Goal: Information Seeking & Learning: Learn about a topic

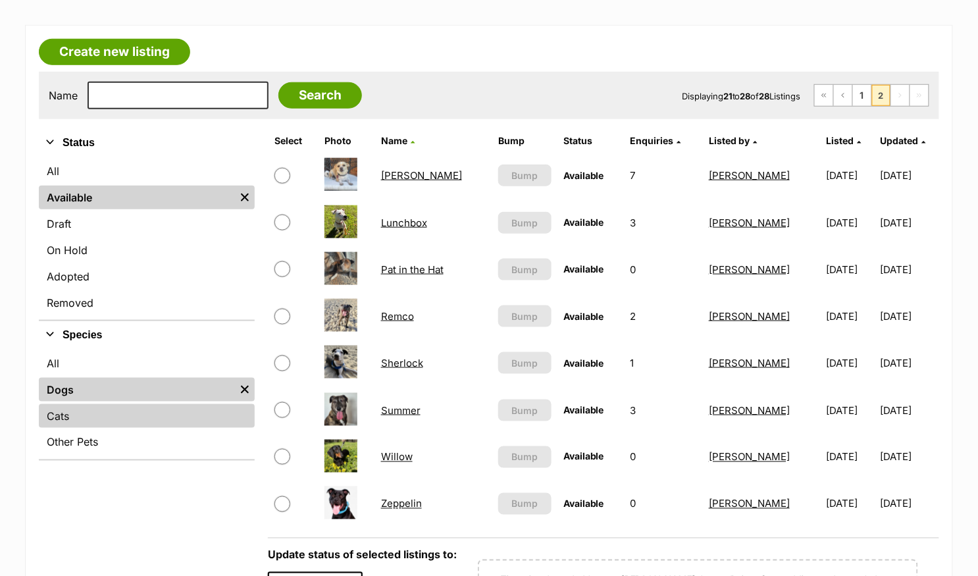
click at [97, 411] on link "Cats" at bounding box center [147, 416] width 216 height 24
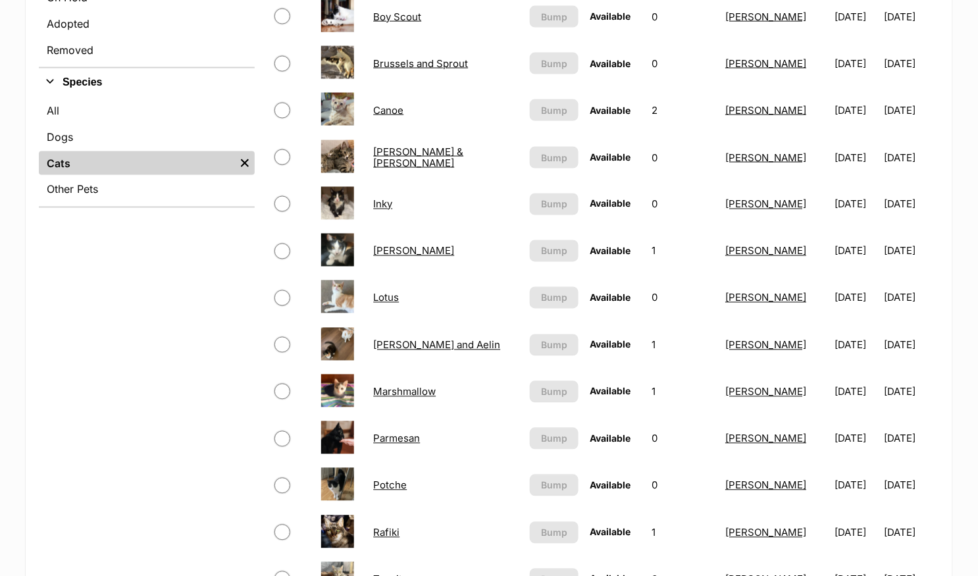
scroll to position [590, 0]
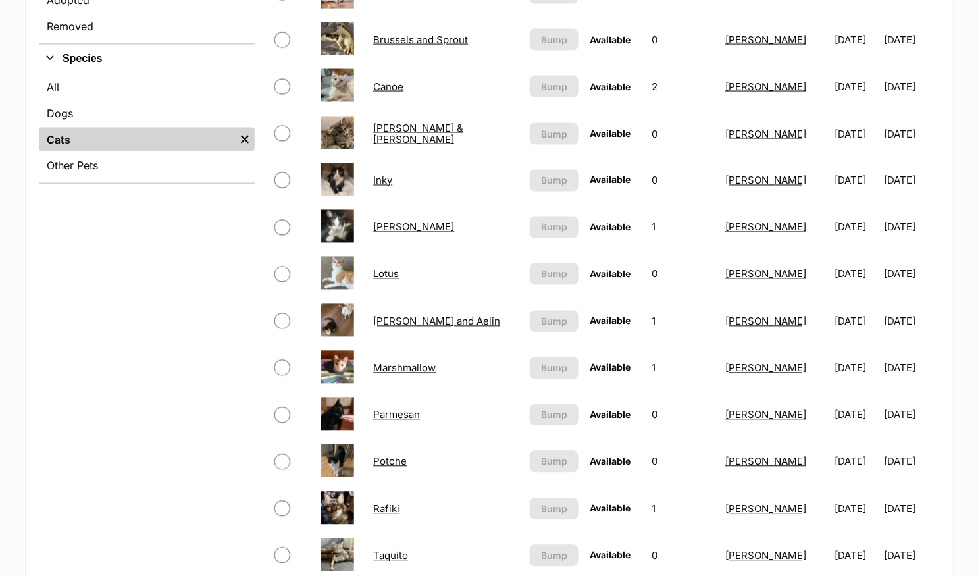
click at [401, 367] on link "Marshmallow" at bounding box center [404, 368] width 63 height 13
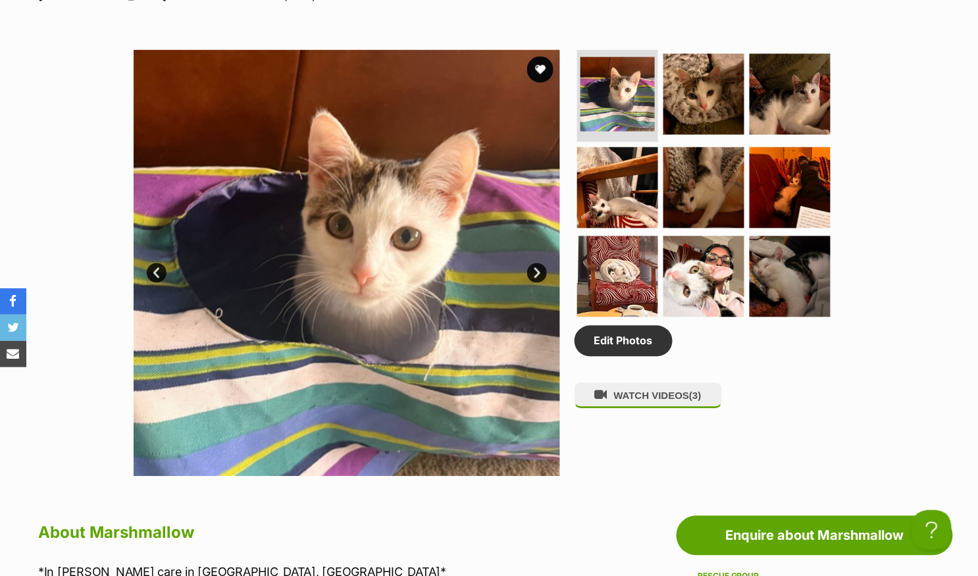
scroll to position [642, 0]
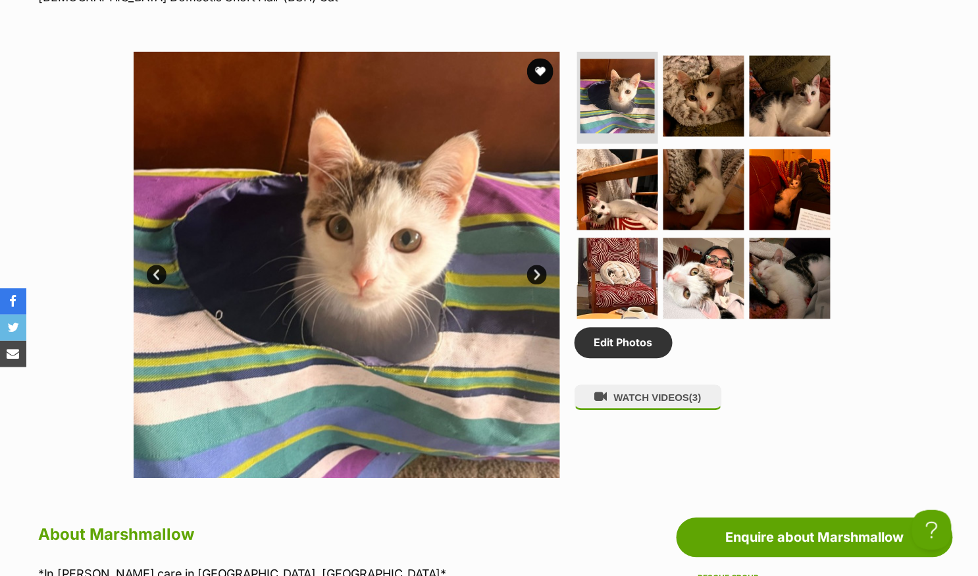
click at [536, 279] on link "Next" at bounding box center [537, 275] width 20 height 20
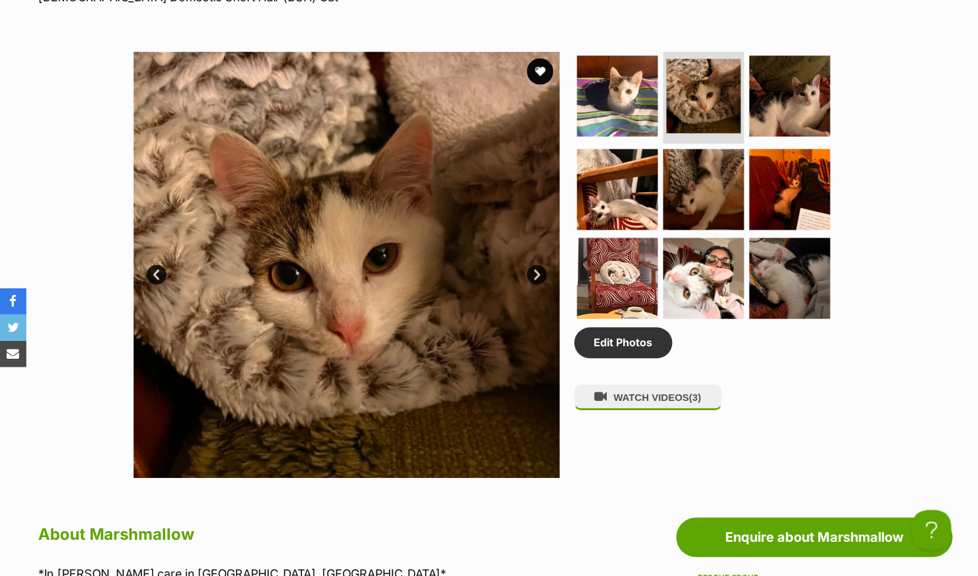
click at [536, 279] on link "Next" at bounding box center [537, 275] width 20 height 20
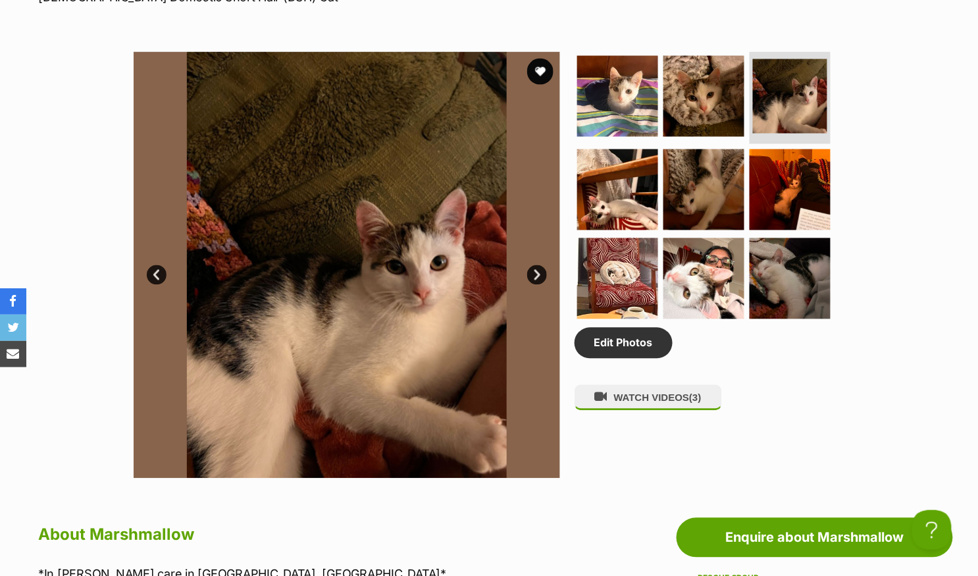
click at [536, 279] on link "Next" at bounding box center [537, 275] width 20 height 20
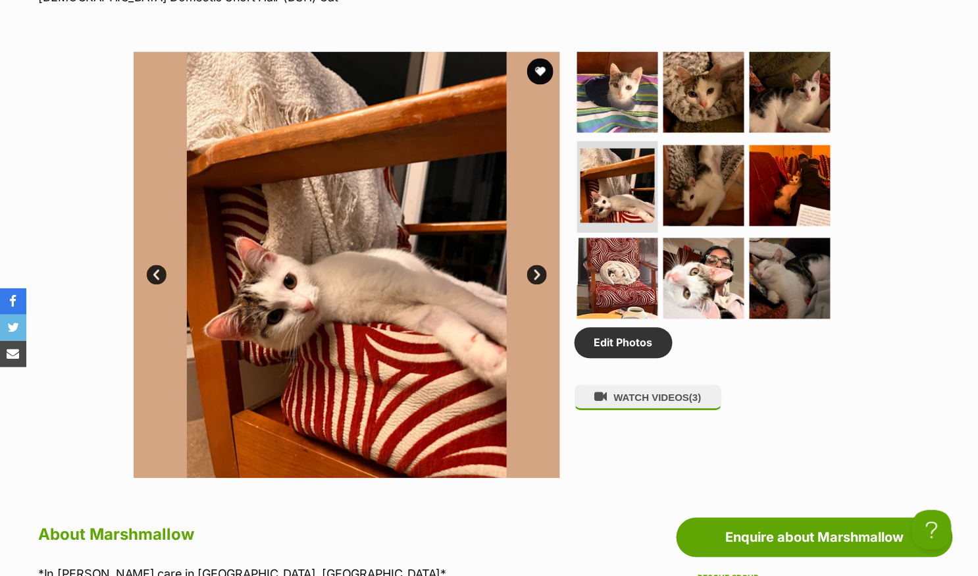
click at [536, 279] on link "Next" at bounding box center [537, 275] width 20 height 20
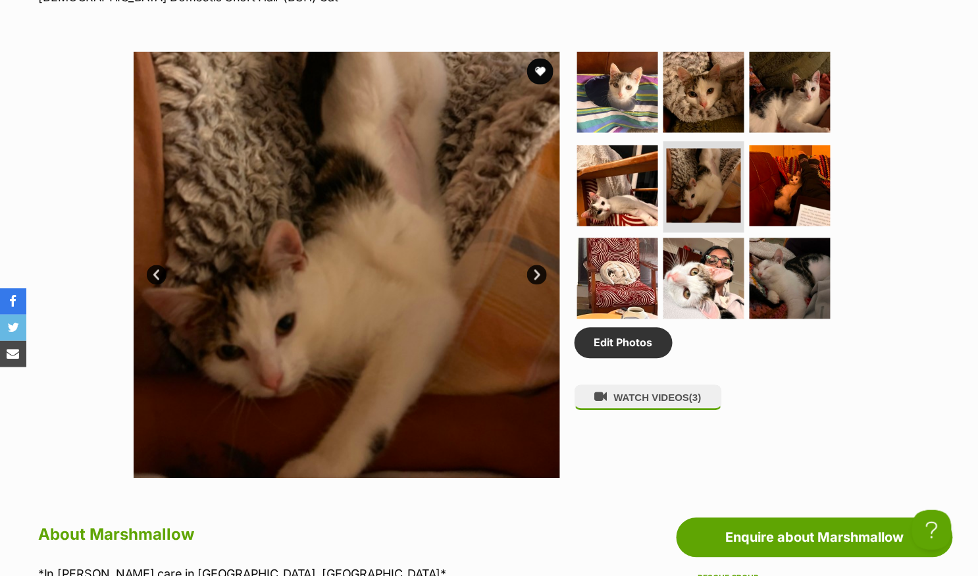
click at [536, 279] on link "Next" at bounding box center [537, 275] width 20 height 20
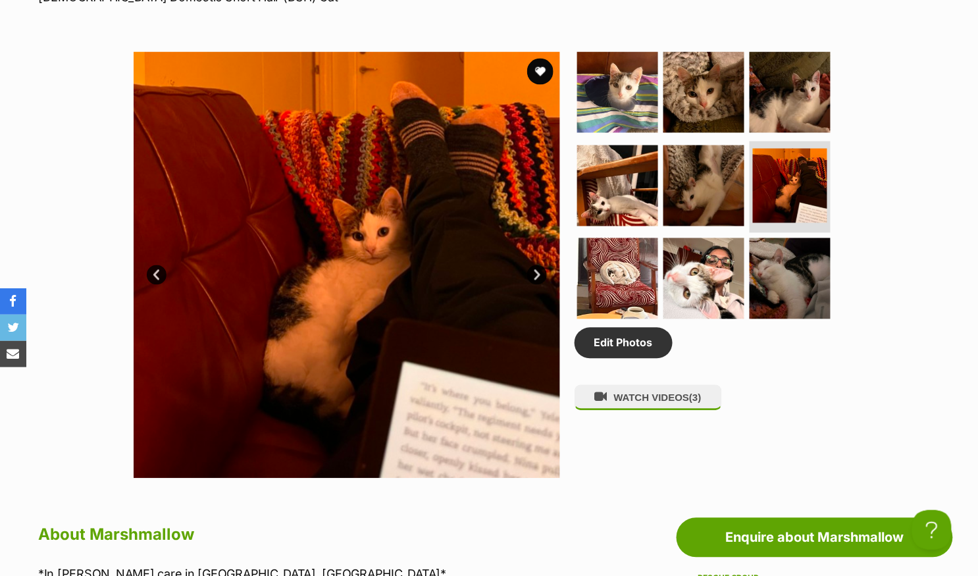
click at [536, 279] on link "Next" at bounding box center [537, 275] width 20 height 20
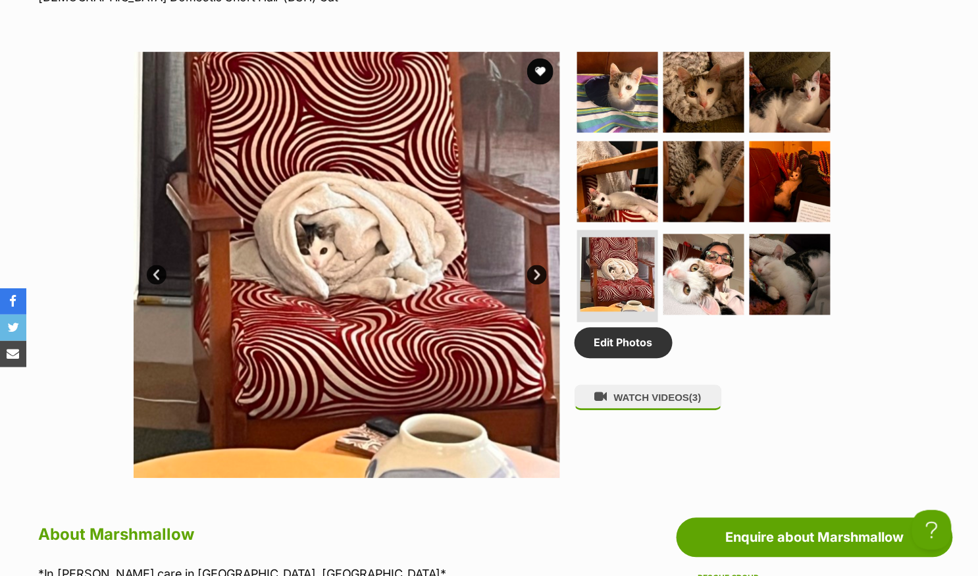
click at [536, 279] on link "Next" at bounding box center [537, 275] width 20 height 20
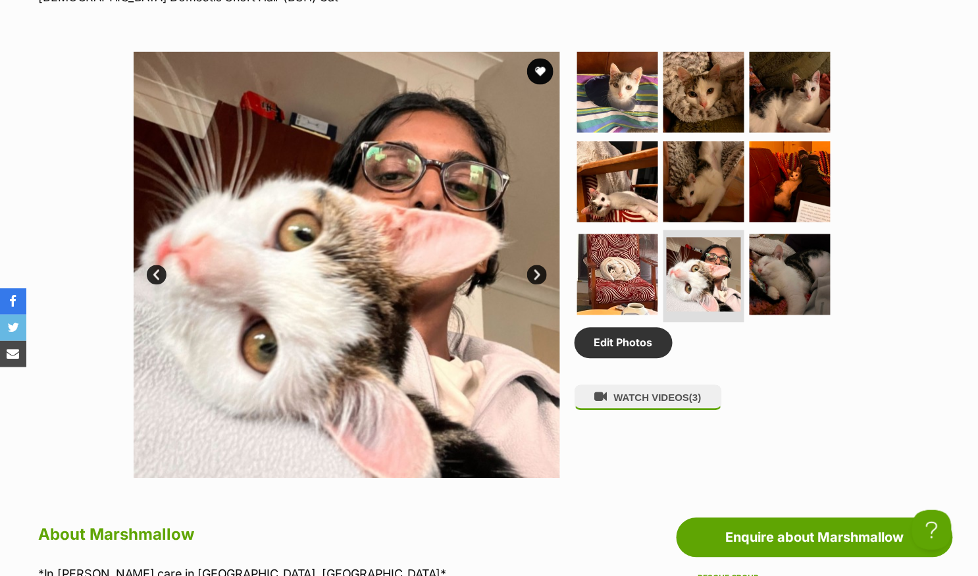
click at [536, 279] on link "Next" at bounding box center [537, 275] width 20 height 20
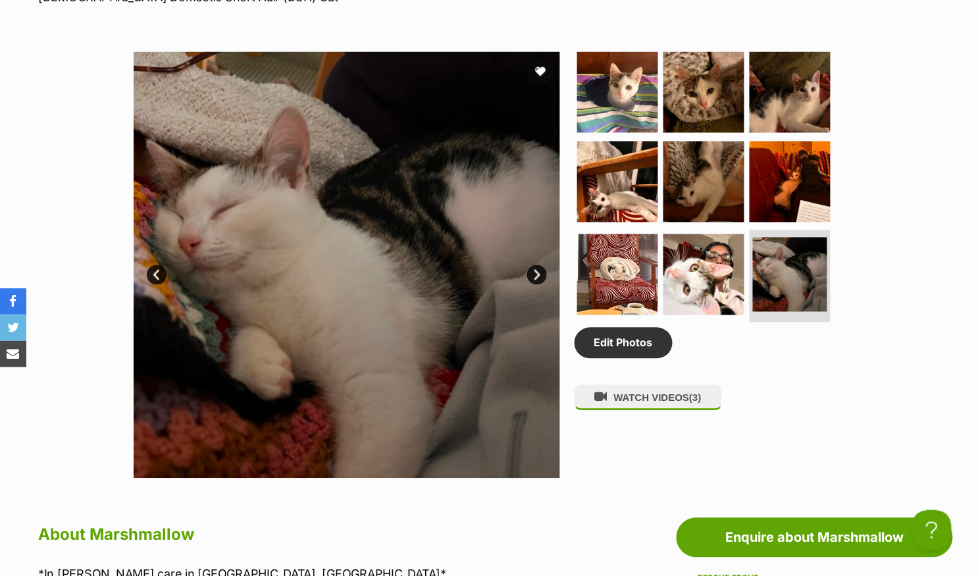
click at [536, 279] on link "Next" at bounding box center [537, 275] width 20 height 20
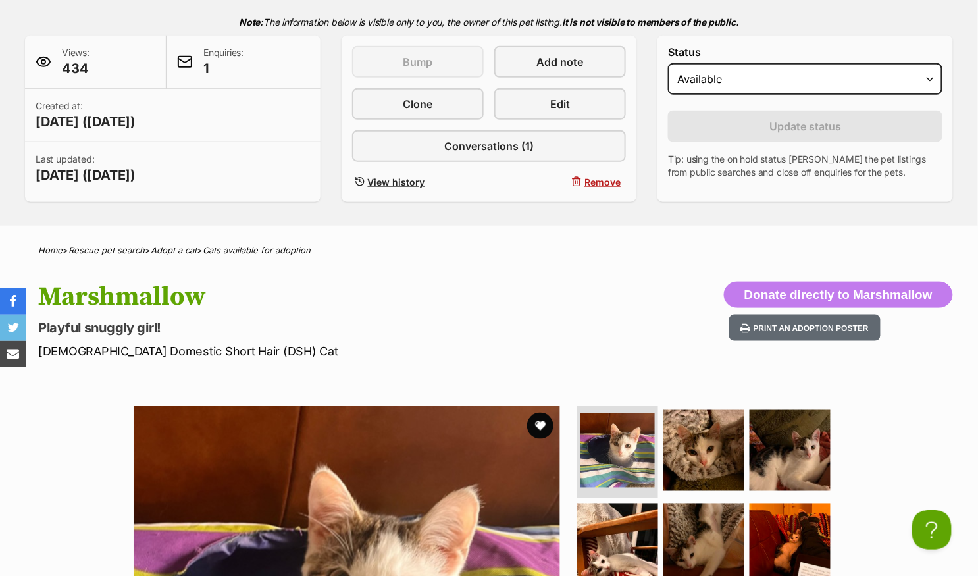
scroll to position [0, 0]
